Goal: Register for event/course

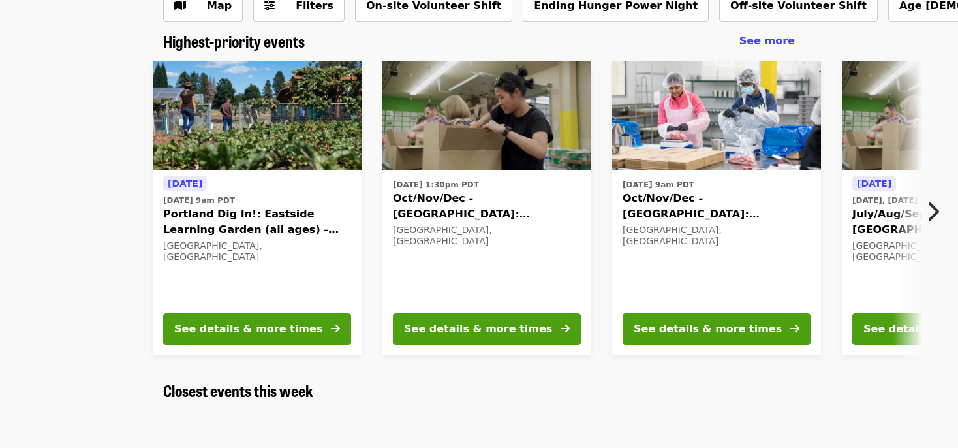
scroll to position [97, 0]
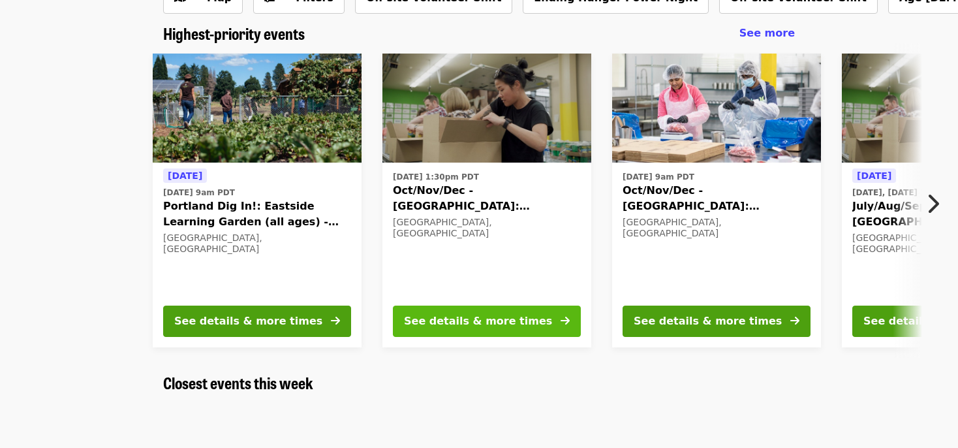
click at [493, 323] on div "See details & more times" at bounding box center [478, 321] width 148 height 16
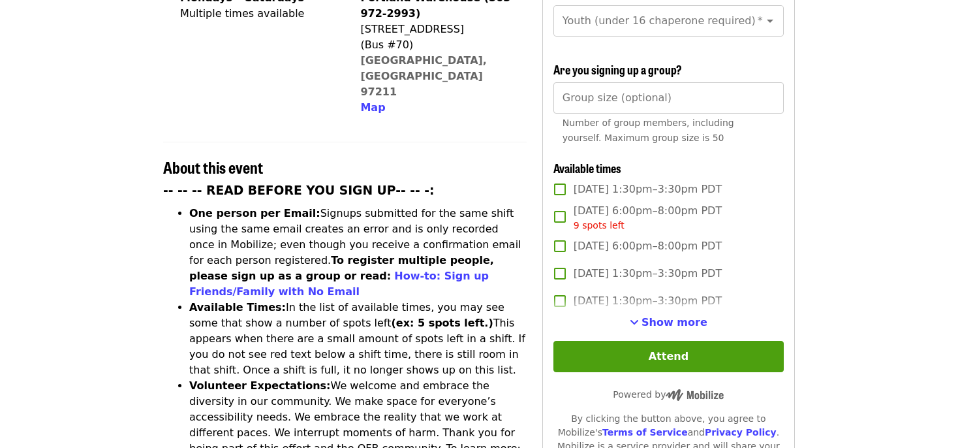
scroll to position [376, 0]
click at [669, 324] on span "Show more" at bounding box center [674, 322] width 66 height 12
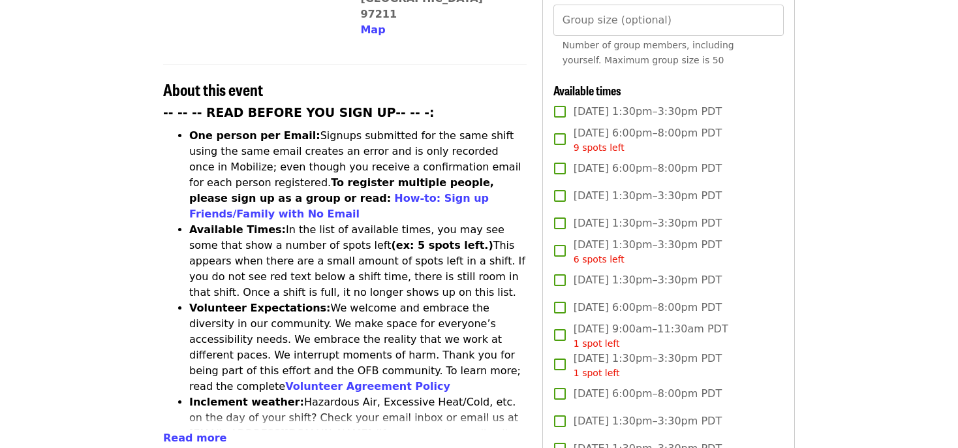
scroll to position [454, 0]
